Goal: Find specific page/section: Find specific page/section

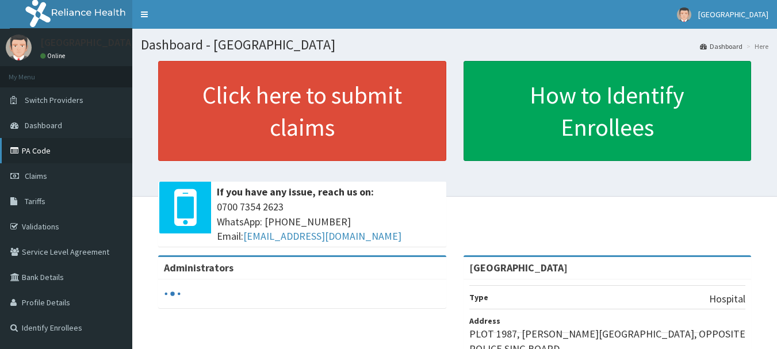
click at [45, 148] on link "PA Code" at bounding box center [66, 150] width 132 height 25
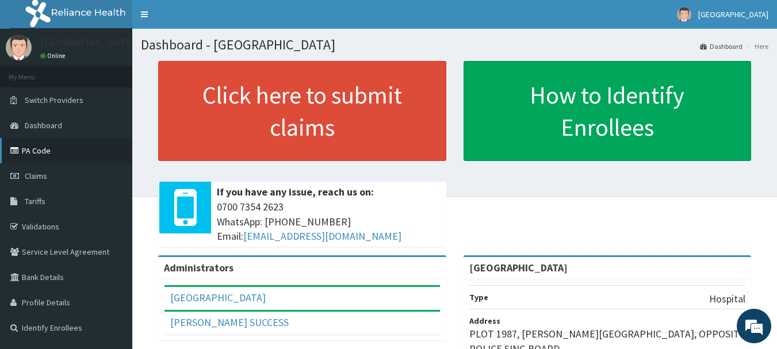
click at [40, 157] on link "PA Code" at bounding box center [66, 150] width 132 height 25
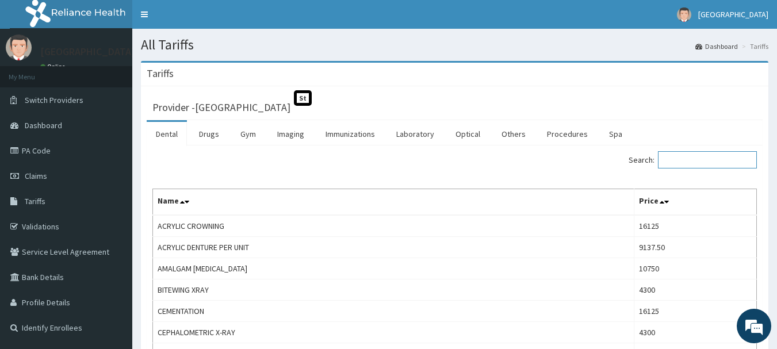
click at [711, 161] on input "Search:" at bounding box center [707, 159] width 99 height 17
click at [360, 140] on link "Immunizations" at bounding box center [350, 134] width 68 height 24
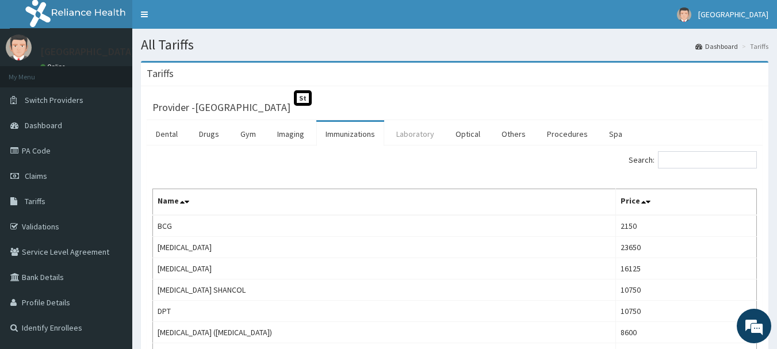
click at [419, 132] on link "Laboratory" at bounding box center [415, 134] width 56 height 24
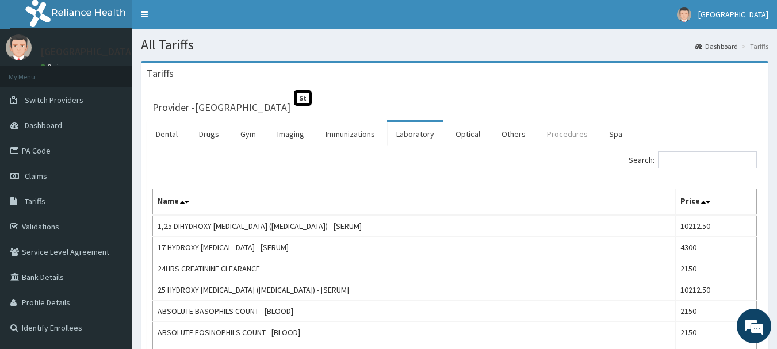
click at [558, 132] on link "Procedures" at bounding box center [567, 134] width 59 height 24
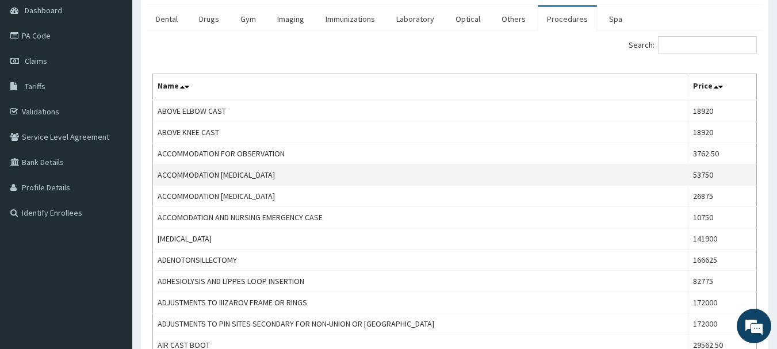
scroll to position [173, 0]
